Goal: Task Accomplishment & Management: Use online tool/utility

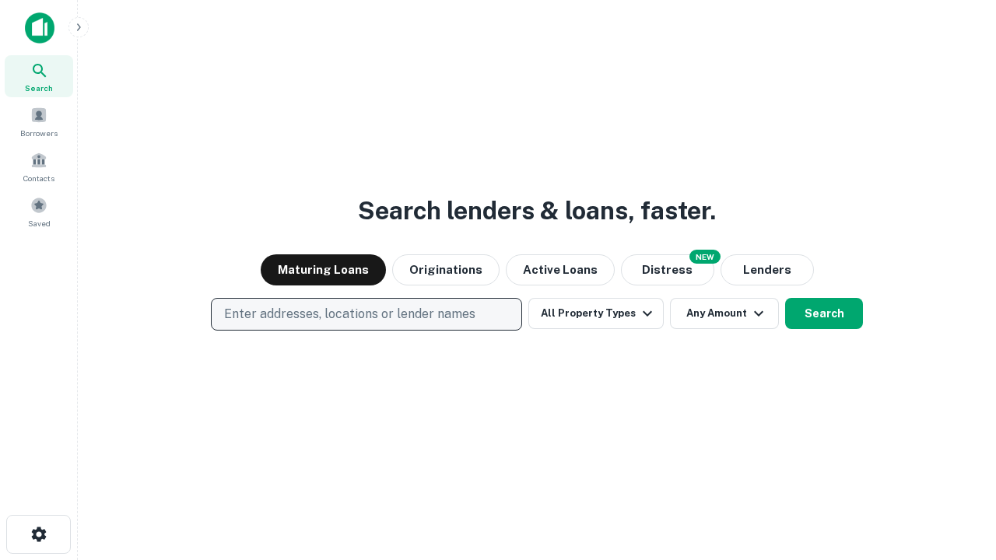
click at [366, 314] on p "Enter addresses, locations or lender names" at bounding box center [349, 314] width 251 height 19
type input "**********"
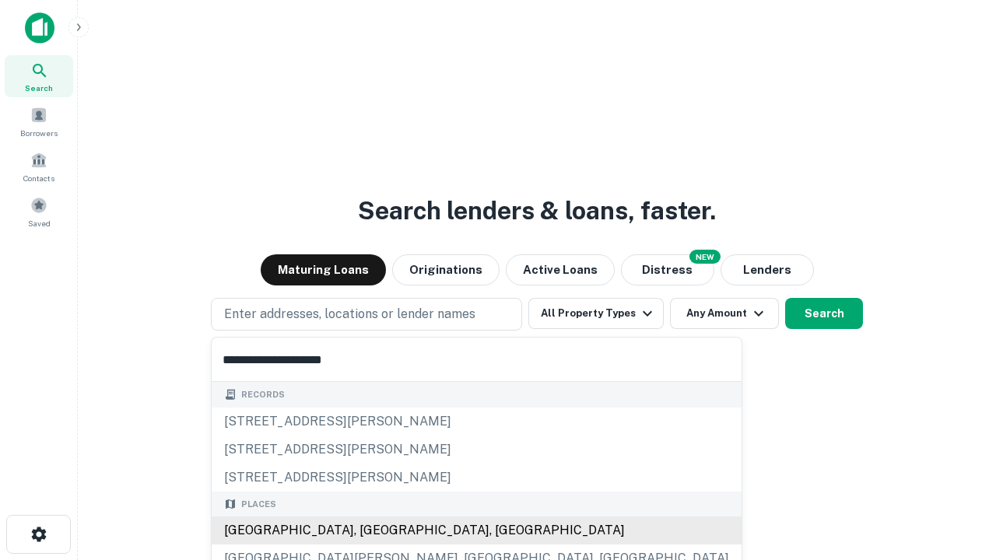
click at [372, 530] on div "[GEOGRAPHIC_DATA], [GEOGRAPHIC_DATA], [GEOGRAPHIC_DATA]" at bounding box center [477, 530] width 530 height 28
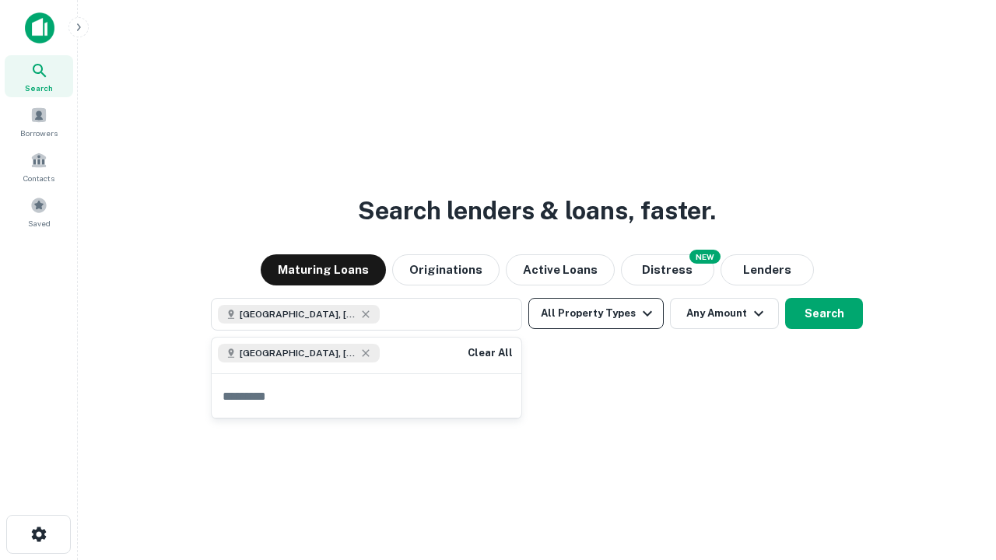
click at [596, 313] on button "All Property Types" at bounding box center [595, 313] width 135 height 31
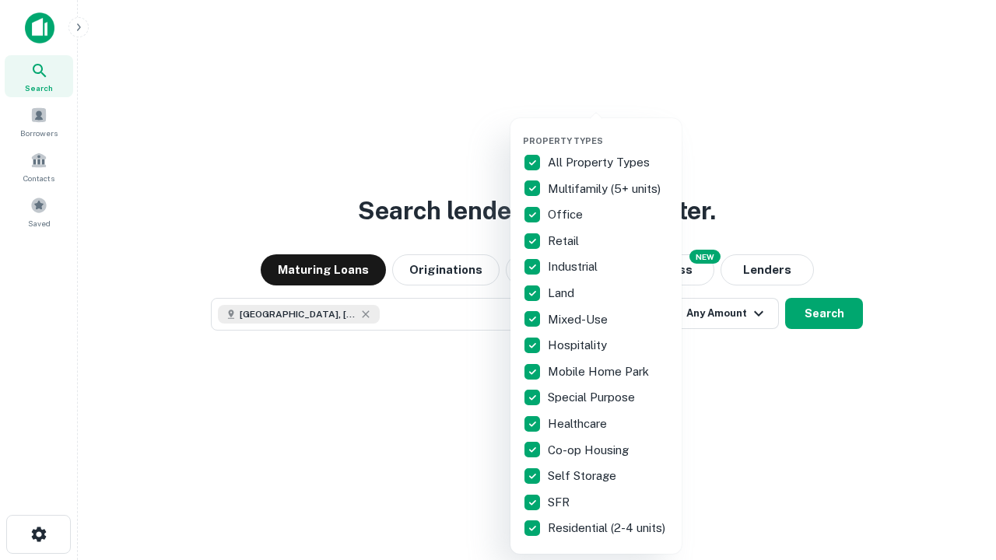
click at [608, 131] on button "button" at bounding box center [608, 131] width 171 height 1
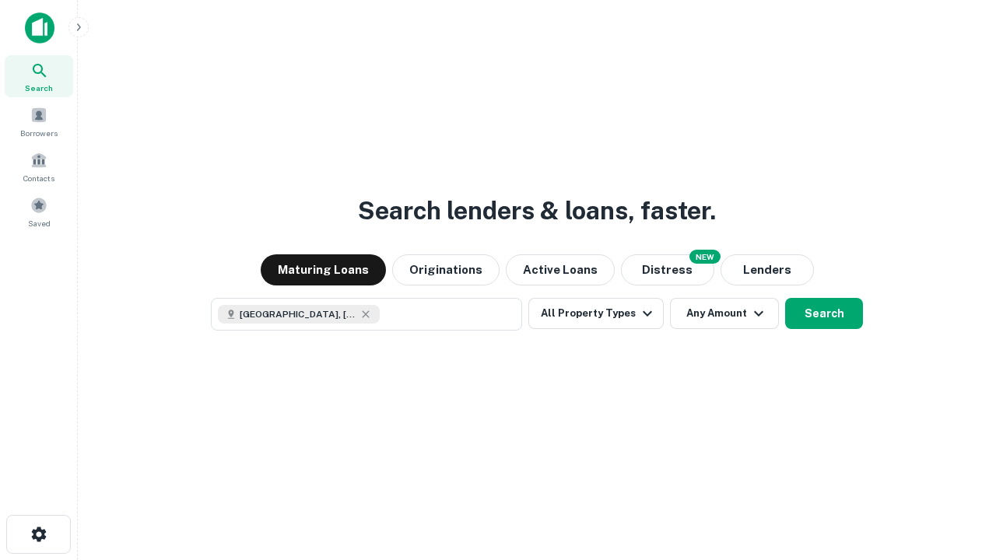
scroll to position [25, 0]
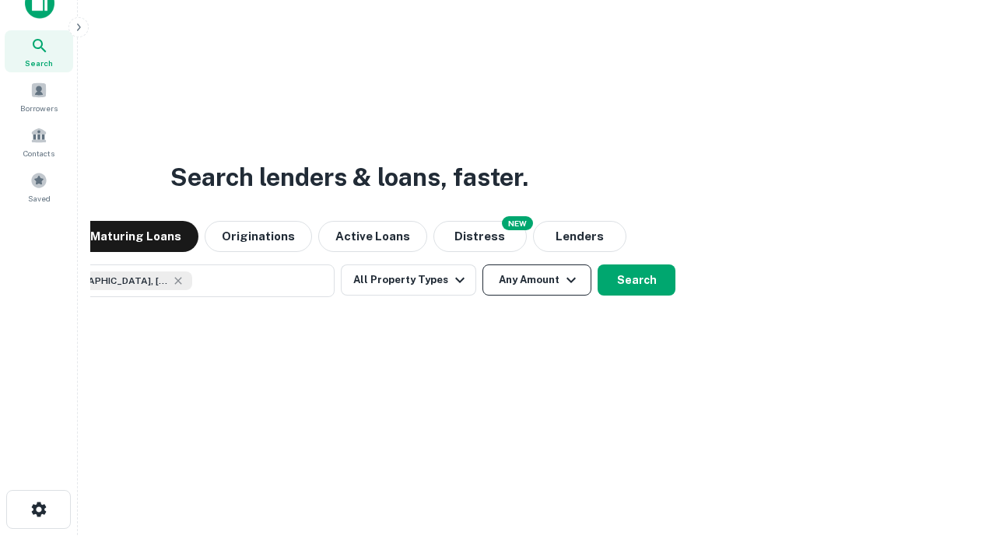
click at [482, 264] on button "Any Amount" at bounding box center [536, 279] width 109 height 31
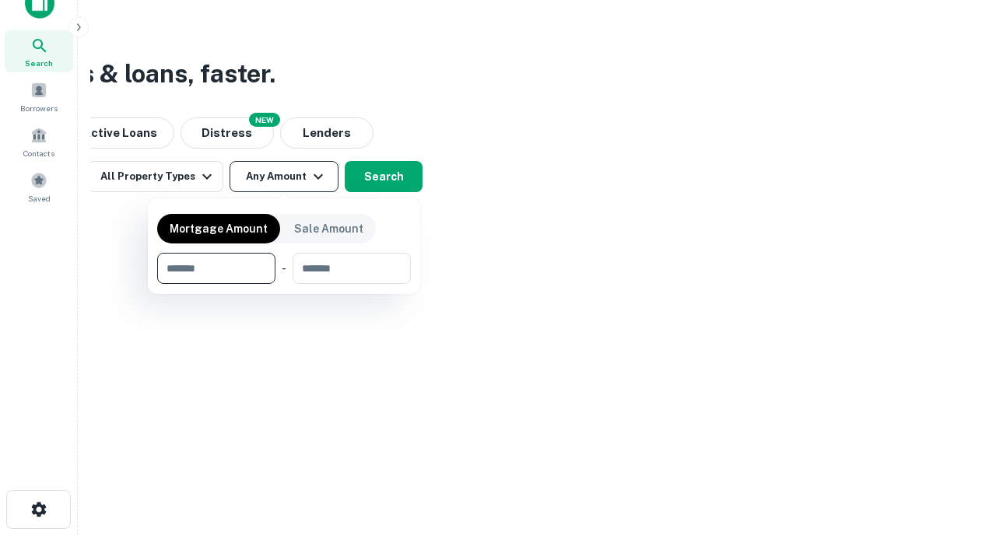
type input "*******"
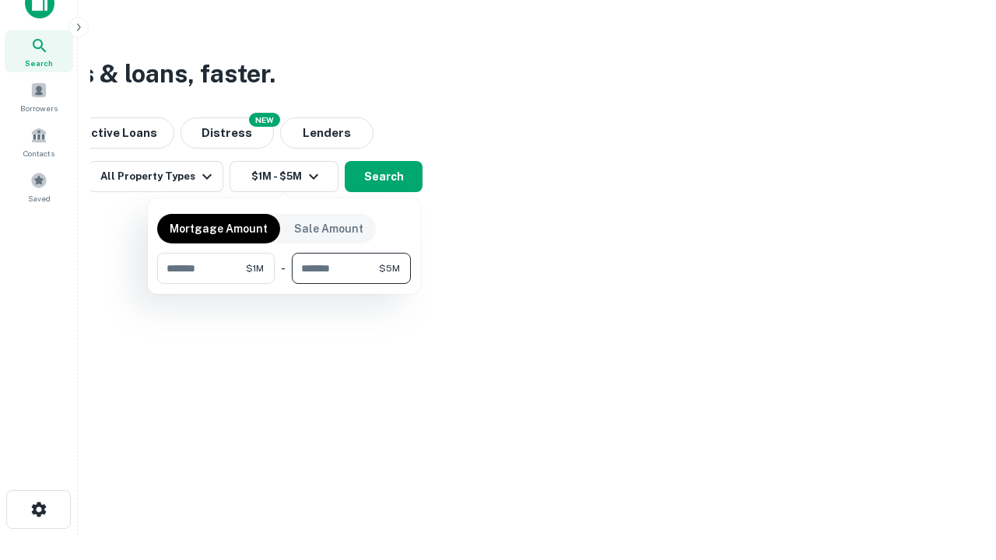
type input "*******"
click at [284, 284] on button "button" at bounding box center [284, 284] width 254 height 1
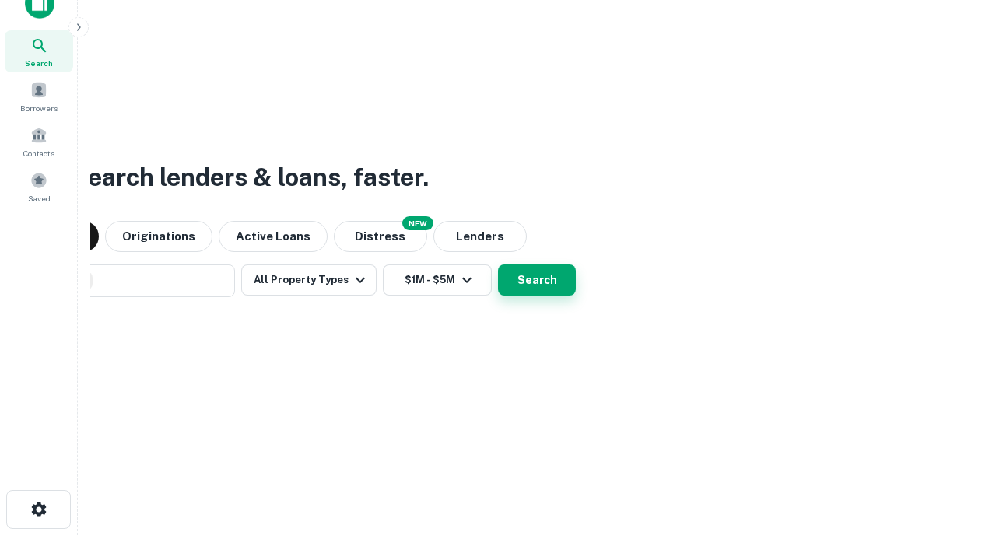
click at [498, 264] on button "Search" at bounding box center [537, 279] width 78 height 31
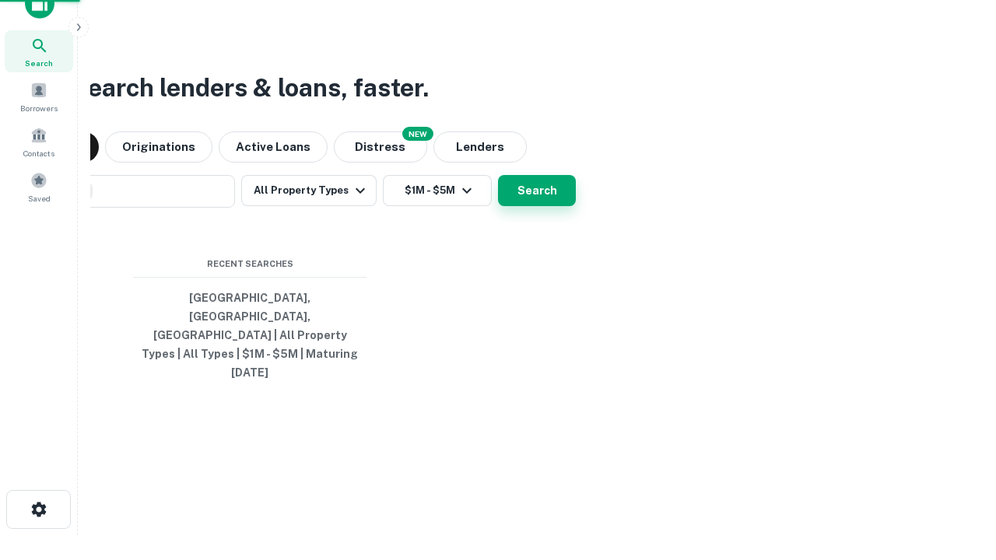
scroll to position [41, 440]
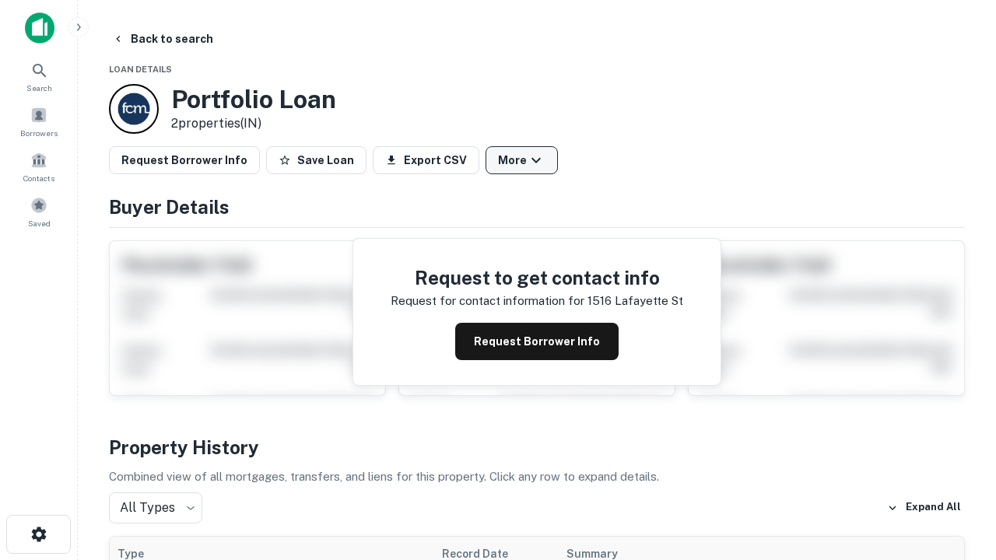
click at [521, 160] on button "More" at bounding box center [521, 160] width 72 height 28
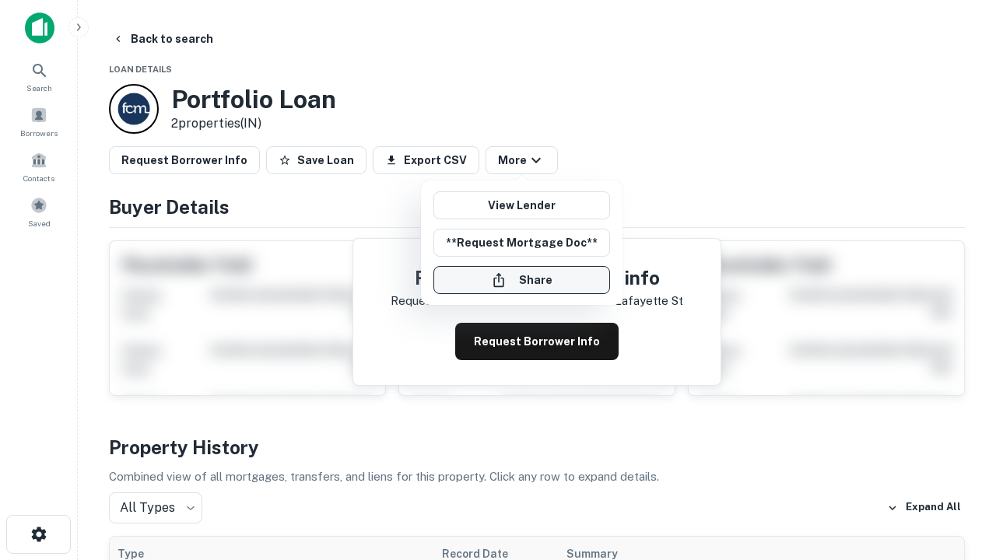
click at [521, 280] on button "Share" at bounding box center [521, 280] width 177 height 28
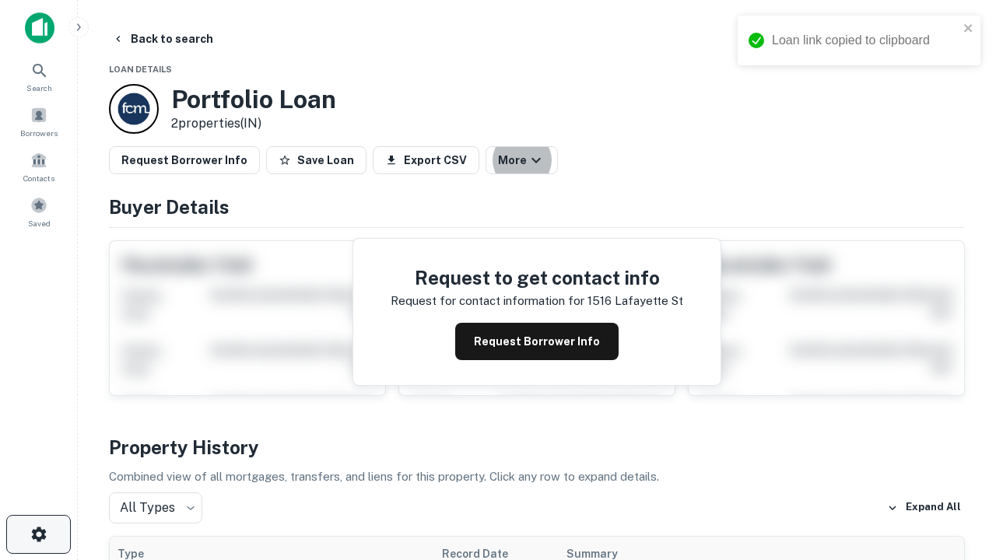
click at [38, 534] on icon "button" at bounding box center [39, 534] width 19 height 19
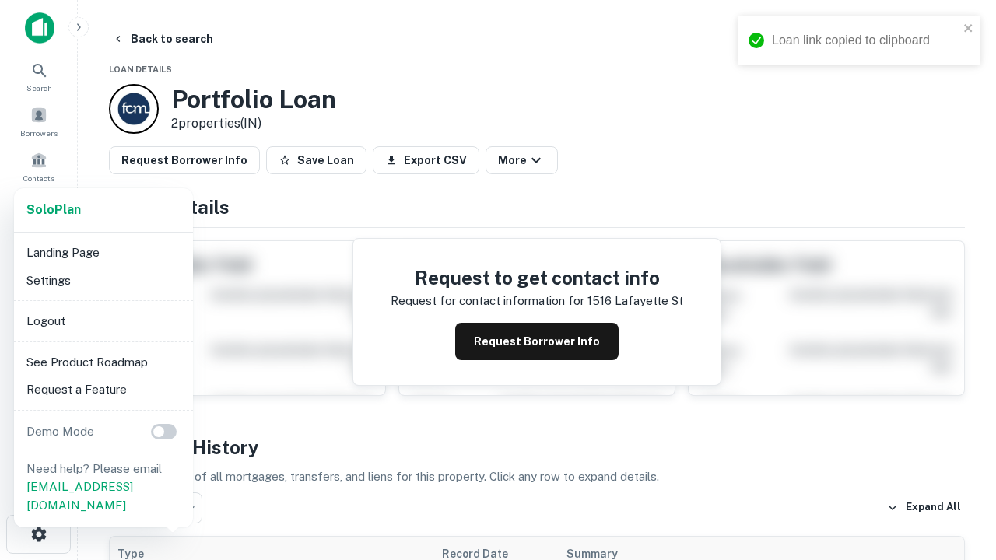
click at [103, 320] on li "Logout" at bounding box center [103, 321] width 166 height 28
